Goal: Information Seeking & Learning: Learn about a topic

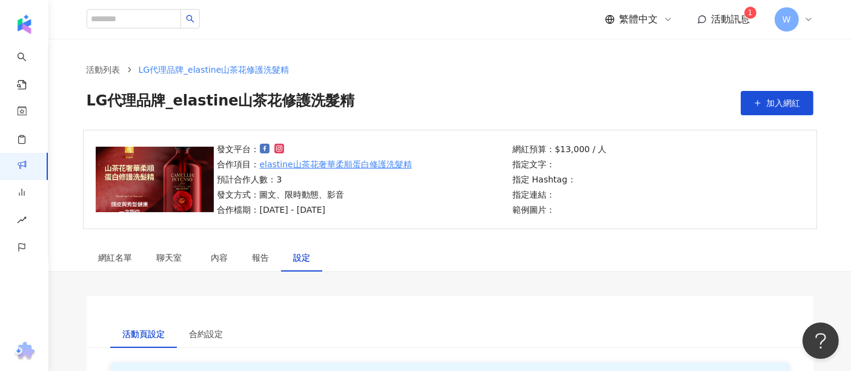
click at [730, 9] on div "繁體中文 活動訊息 1 W" at bounding box center [709, 19] width 208 height 24
click at [728, 15] on span "活動訊息" at bounding box center [731, 19] width 39 height 12
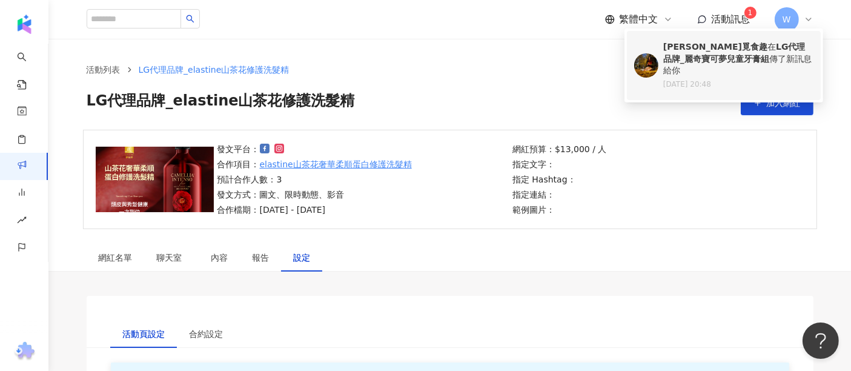
click at [728, 45] on b "LG代理品牌_麗奇寶可夢兒童牙膏組" at bounding box center [734, 53] width 142 height 22
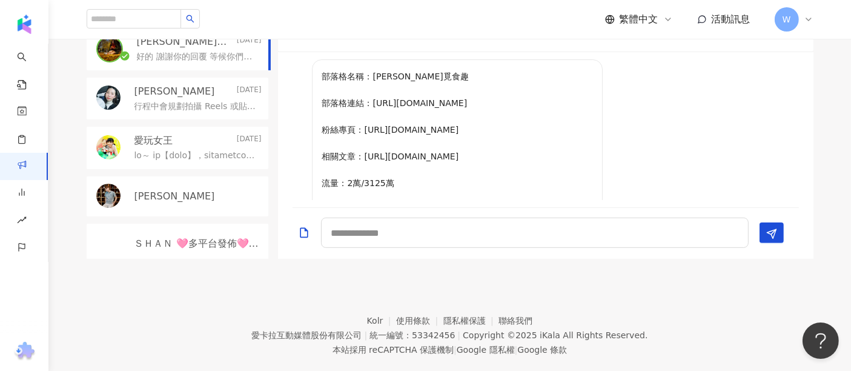
scroll to position [342, 0]
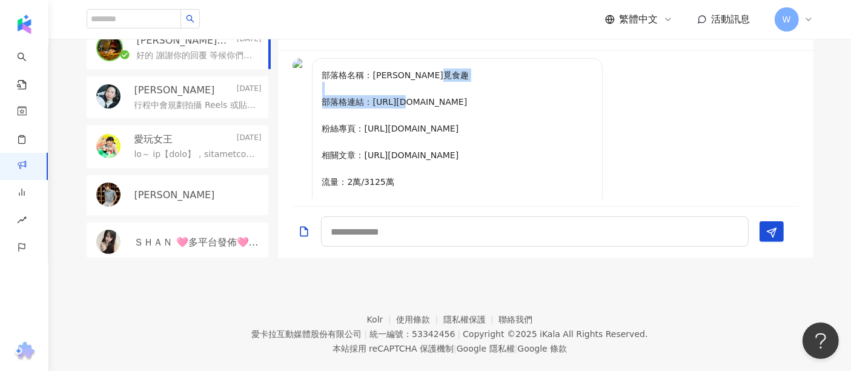
drag, startPoint x: 374, startPoint y: 98, endPoint x: 468, endPoint y: 99, distance: 93.9
click at [469, 98] on p "部落格名稱：[PERSON_NAME]覓食趣 部落格連結：[URL][DOMAIN_NAME] 粉絲專頁：[URL][DOMAIN_NAME] 相關文章：[U…" at bounding box center [457, 241] width 270 height 347
drag, startPoint x: 420, startPoint y: 103, endPoint x: 390, endPoint y: 131, distance: 41.6
click at [390, 131] on p "部落格名稱：[PERSON_NAME]覓食趣 部落格連結：[URL][DOMAIN_NAME] 粉絲專頁：[URL][DOMAIN_NAME] 相關文章：[U…" at bounding box center [457, 241] width 270 height 347
drag, startPoint x: 362, startPoint y: 125, endPoint x: 545, endPoint y: 116, distance: 183.2
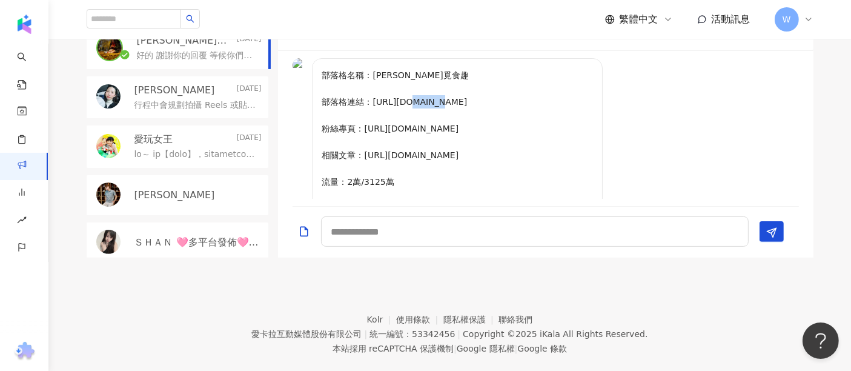
click at [554, 116] on p "部落格名稱：[PERSON_NAME]覓食趣 部落格連結：[URL][DOMAIN_NAME] 粉絲專頁：[URL][DOMAIN_NAME] 相關文章：[U…" at bounding box center [457, 241] width 270 height 347
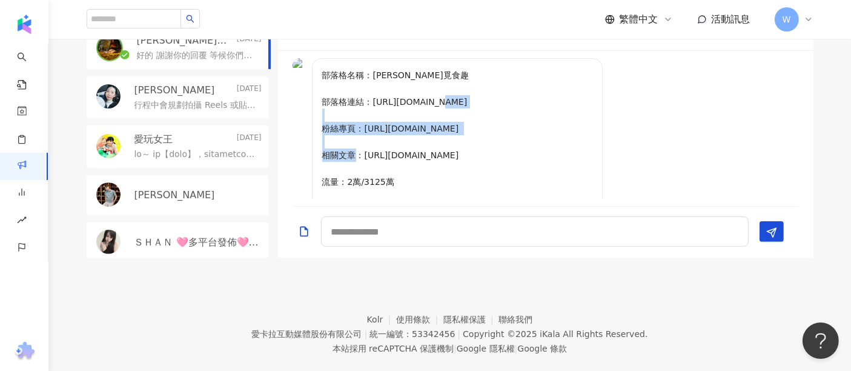
drag, startPoint x: 522, startPoint y: 132, endPoint x: 361, endPoint y: 132, distance: 161.2
click at [361, 132] on p "部落格名稱：[PERSON_NAME]覓食趣 部落格連結：[URL][DOMAIN_NAME] 粉絲專頁：[URL][DOMAIN_NAME] 相關文章：[U…" at bounding box center [457, 241] width 270 height 347
